Goal: Information Seeking & Learning: Check status

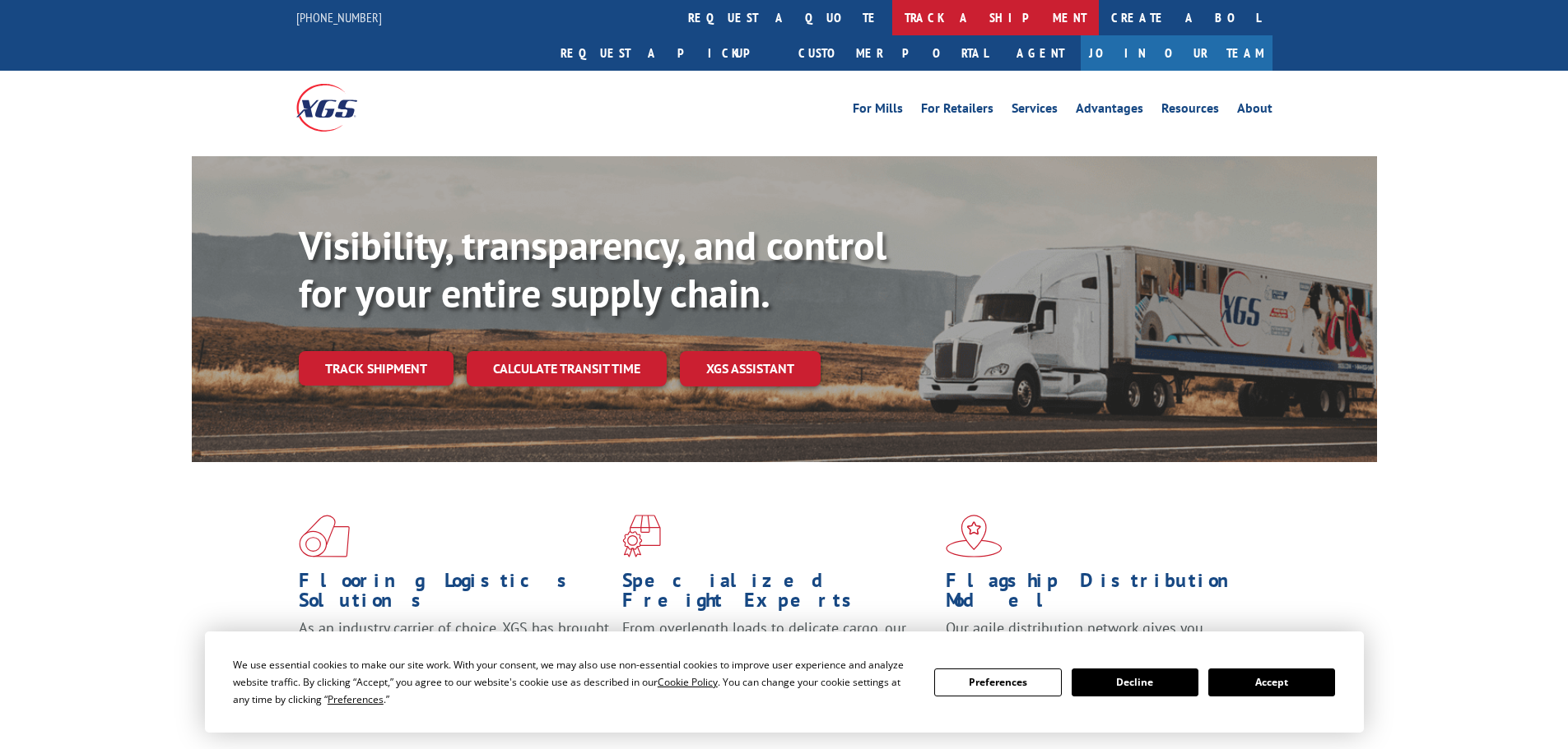
click at [892, 21] on link "track a shipment" at bounding box center [995, 17] width 207 height 35
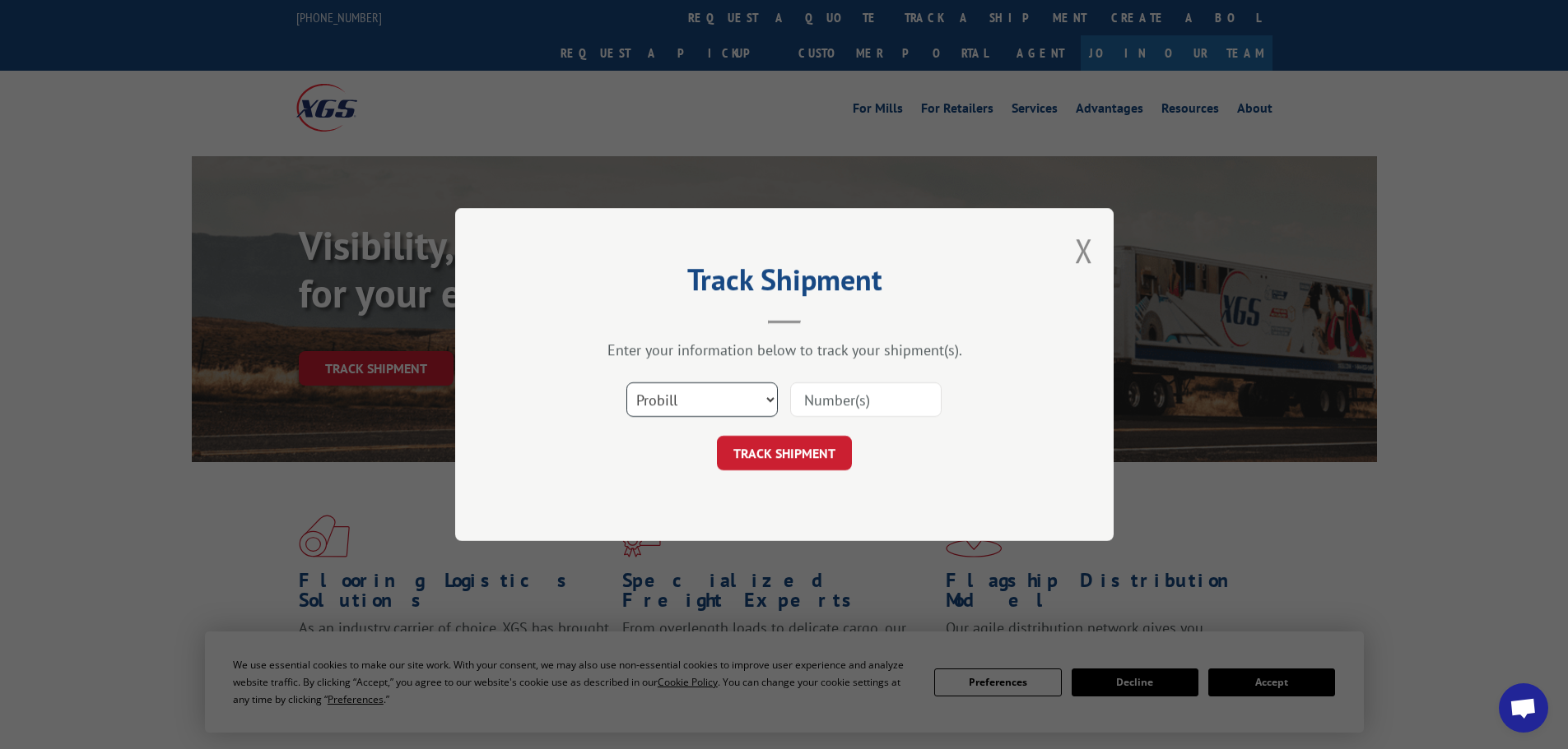
click at [736, 389] on select "Select category... Probill BOL PO" at bounding box center [702, 400] width 151 height 35
select select "bol"
click at [626, 382] on select "Select category... Probill BOL PO" at bounding box center [702, 400] width 151 height 35
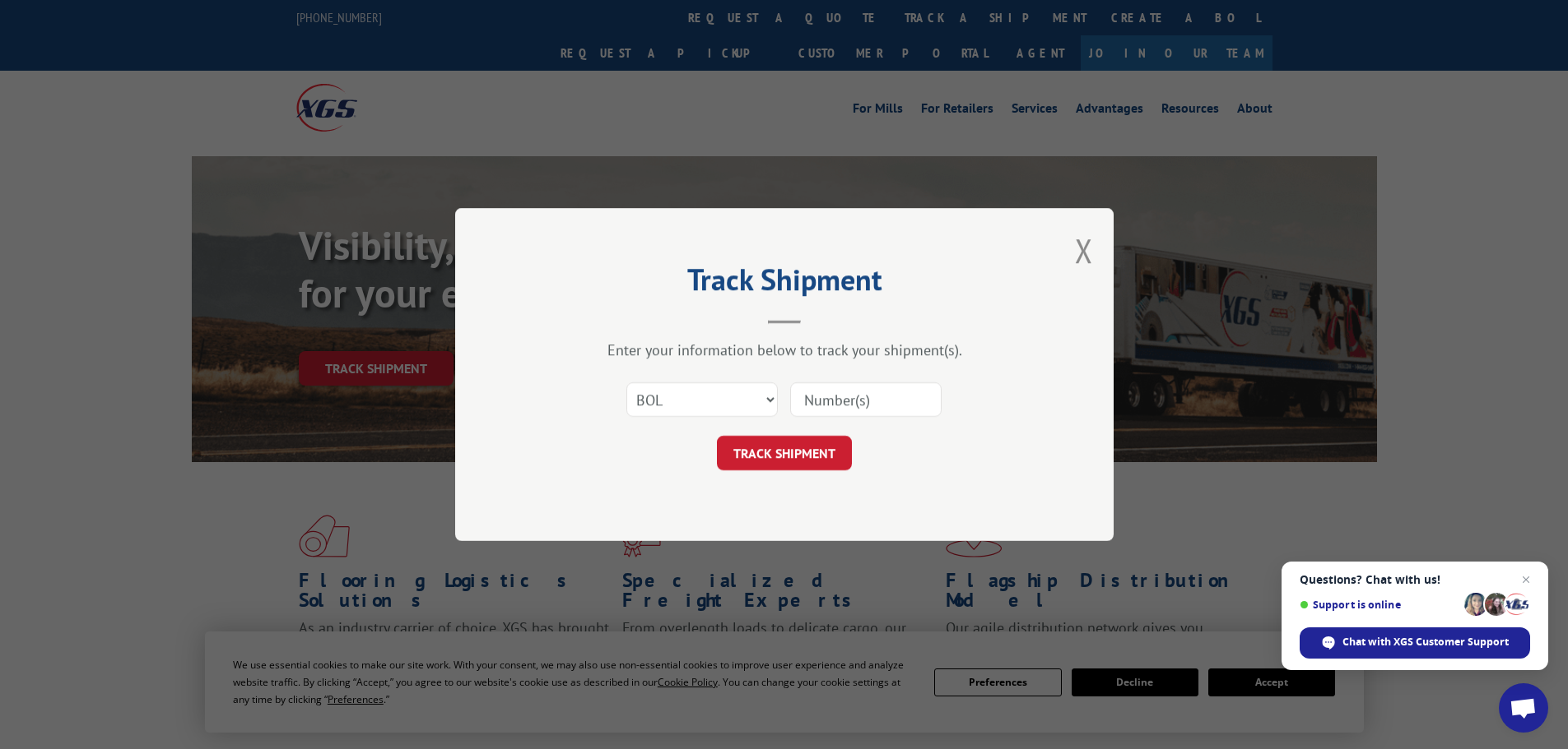
paste input "54401962"
type input "54401962"
click at [802, 448] on button "TRACK SHIPMENT" at bounding box center [784, 453] width 135 height 35
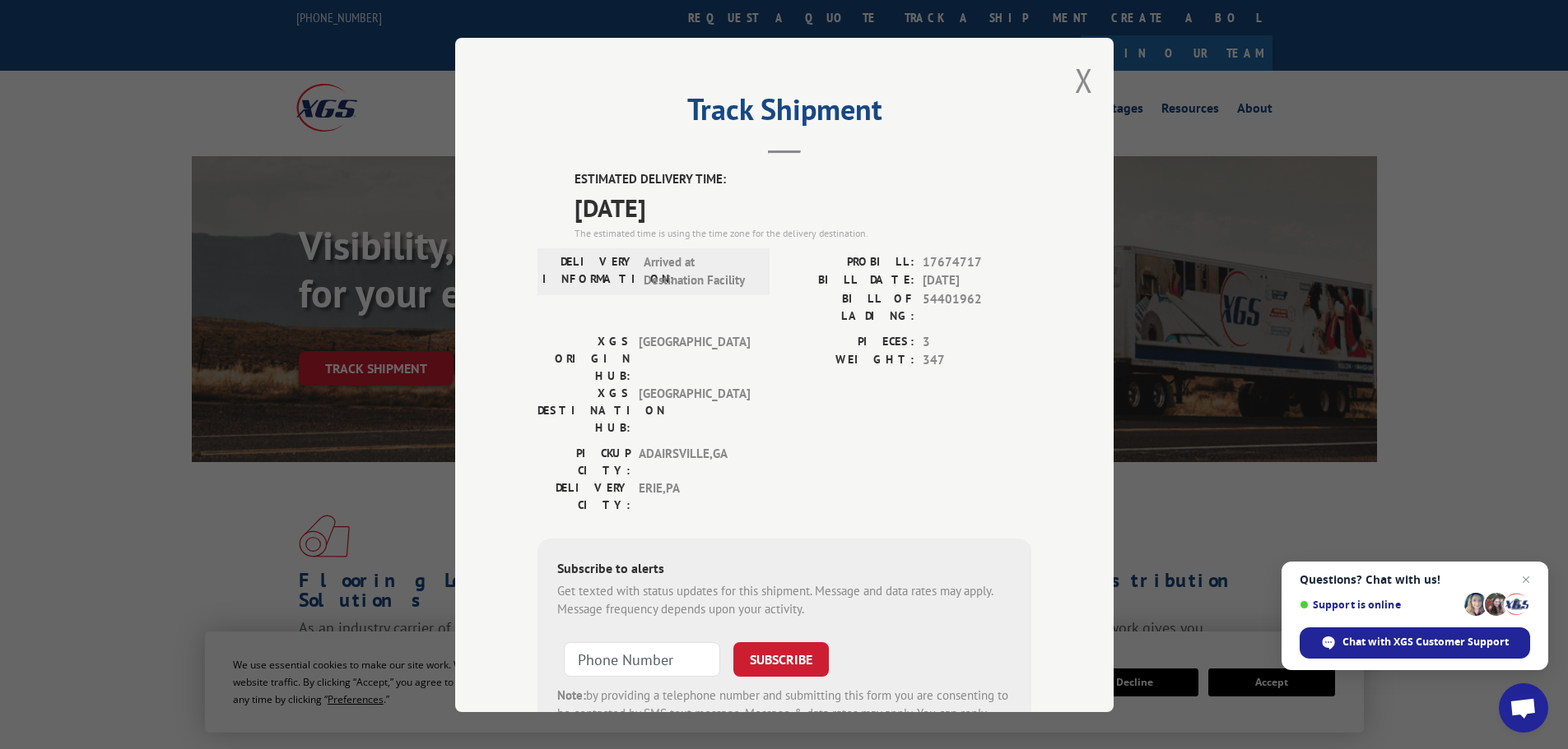
click at [1079, 90] on button "Close modal" at bounding box center [1084, 80] width 18 height 44
